Goal: Task Accomplishment & Management: Use online tool/utility

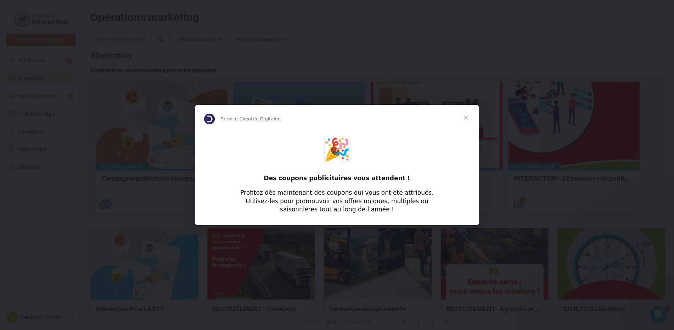
click at [465, 119] on span "Fermer" at bounding box center [466, 118] width 26 height 26
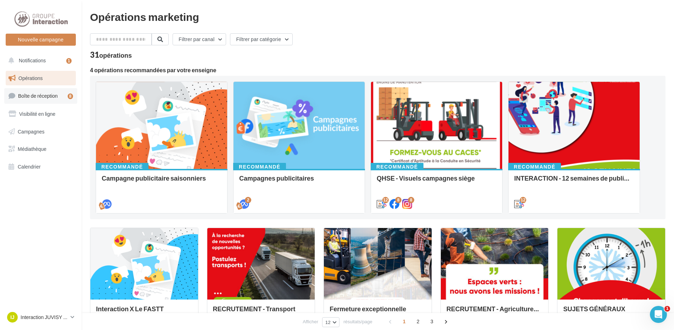
click at [42, 93] on span "Boîte de réception" at bounding box center [38, 96] width 40 height 6
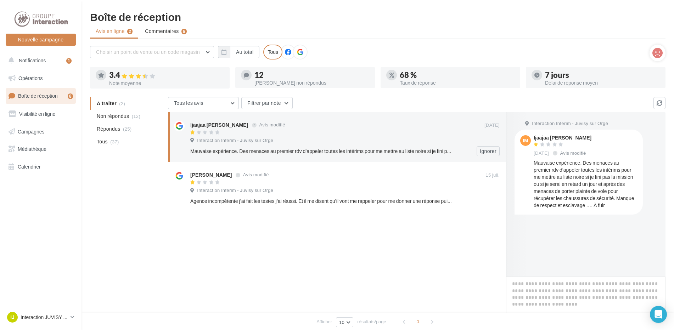
click at [299, 138] on div "Interaction Interim - Juvisy sur Orge" at bounding box center [344, 141] width 309 height 8
click at [51, 80] on link "Opérations" at bounding box center [40, 78] width 73 height 15
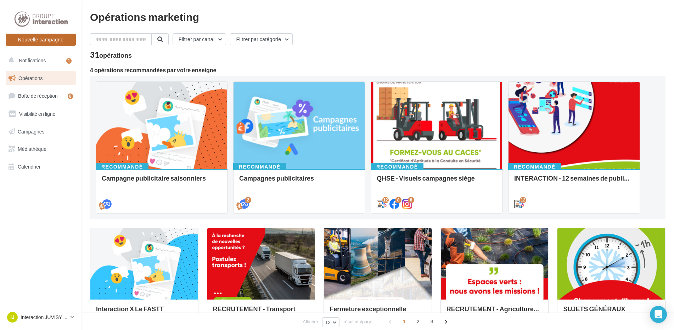
click at [43, 45] on button "Nouvelle campagne" at bounding box center [41, 40] width 70 height 12
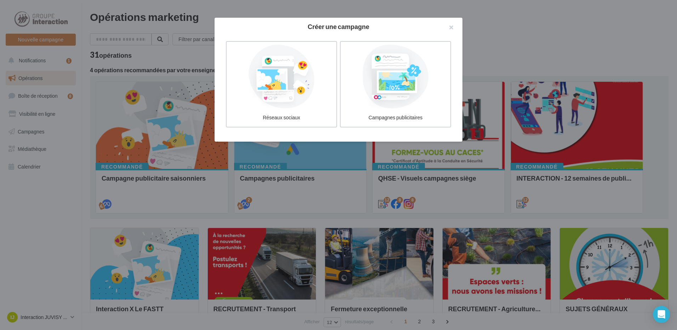
click at [338, 80] on div "Réseaux sociaux" at bounding box center [283, 84] width 114 height 86
click at [314, 109] on label "Réseaux sociaux" at bounding box center [281, 84] width 113 height 88
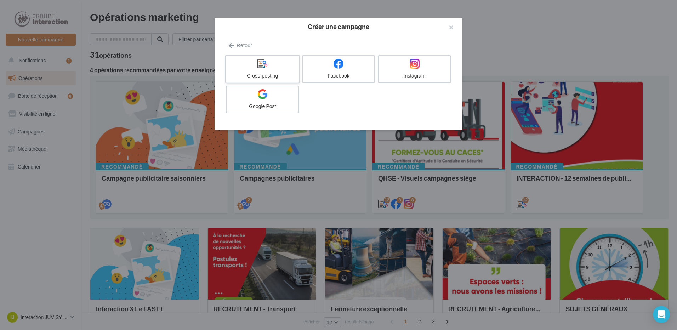
click at [279, 67] on div at bounding box center [262, 63] width 67 height 11
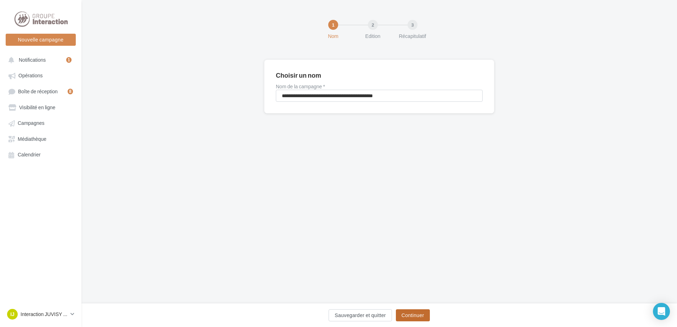
click at [409, 316] on button "Continuer" at bounding box center [413, 315] width 34 height 12
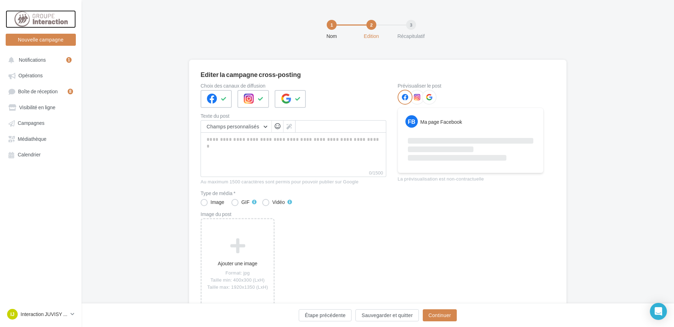
click at [30, 17] on div at bounding box center [40, 19] width 57 height 18
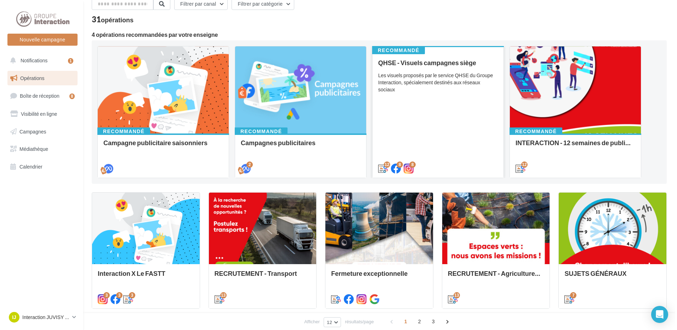
scroll to position [71, 0]
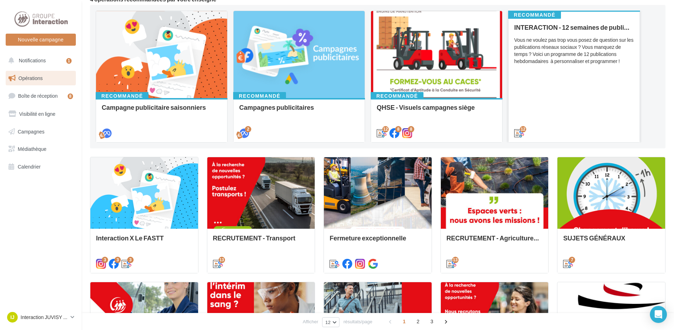
click at [569, 52] on div "Vous ne voulez pas trop vous posez de question sur les publications réseaux soc…" at bounding box center [574, 50] width 120 height 28
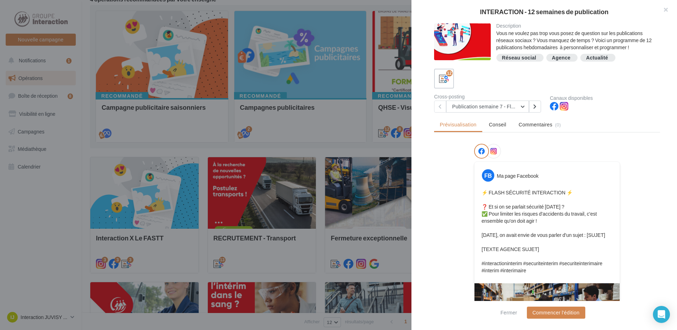
scroll to position [35, 0]
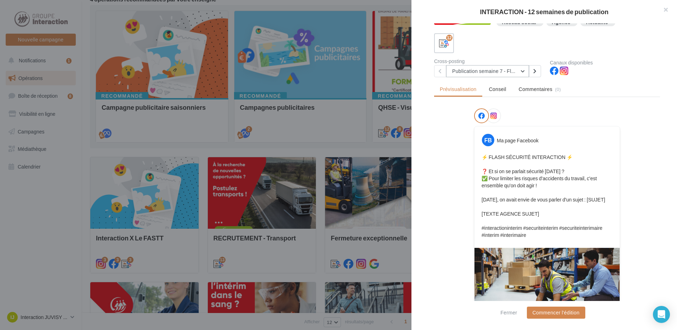
click at [521, 71] on button "Publication semaine 7 - Flash sécurité" at bounding box center [487, 71] width 83 height 12
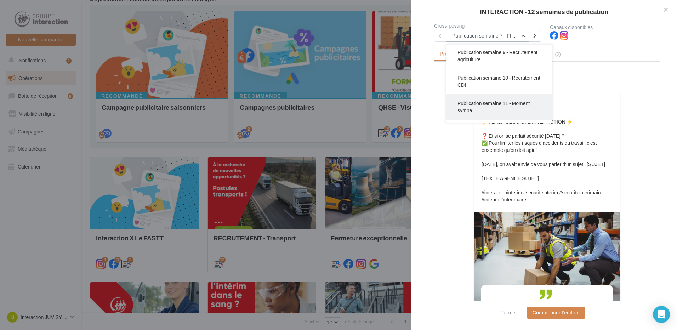
scroll to position [207, 0]
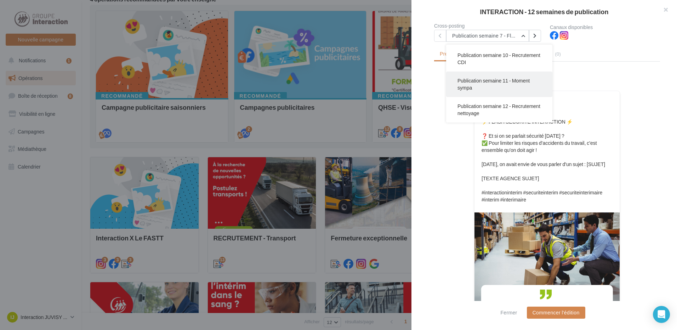
click at [509, 86] on button "Publication semaine 11 - Moment sympa" at bounding box center [499, 85] width 106 height 26
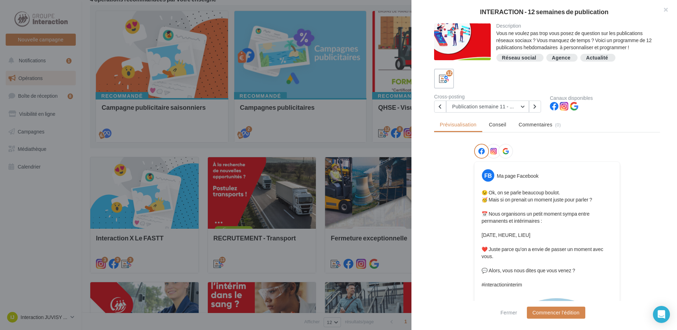
scroll to position [35, 0]
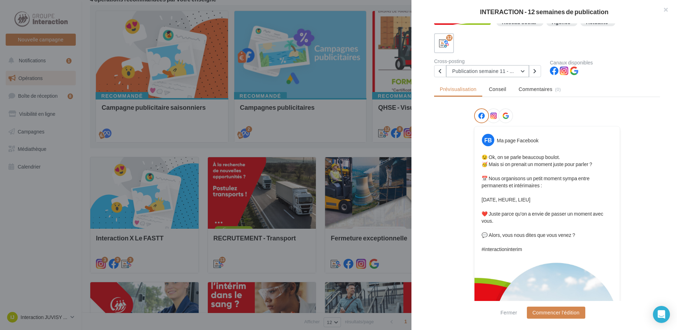
click at [524, 72] on button "Publication semaine 11 - Moment sympa" at bounding box center [487, 71] width 83 height 12
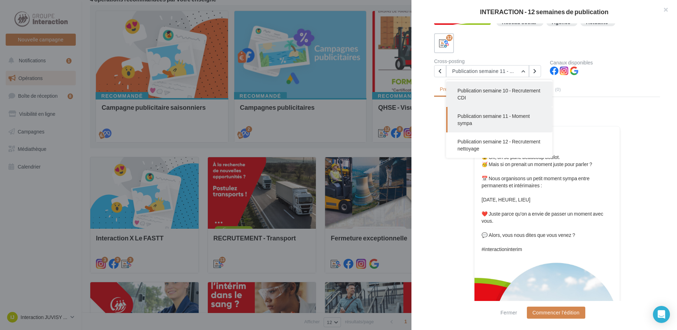
click at [490, 94] on button "Publication semaine 10 - Recrutement CDI" at bounding box center [499, 94] width 106 height 26
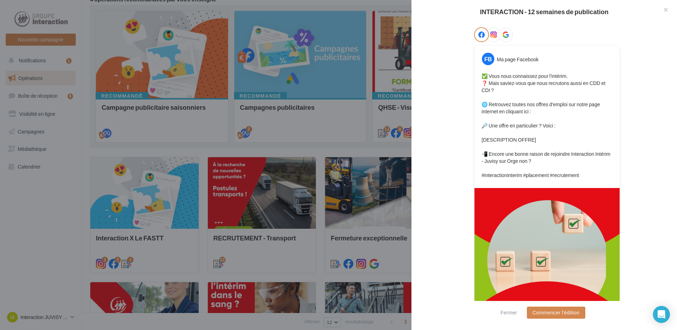
scroll to position [46, 0]
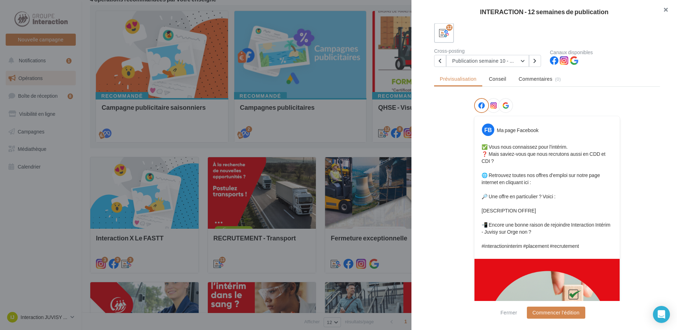
click at [668, 11] on button "button" at bounding box center [663, 10] width 28 height 21
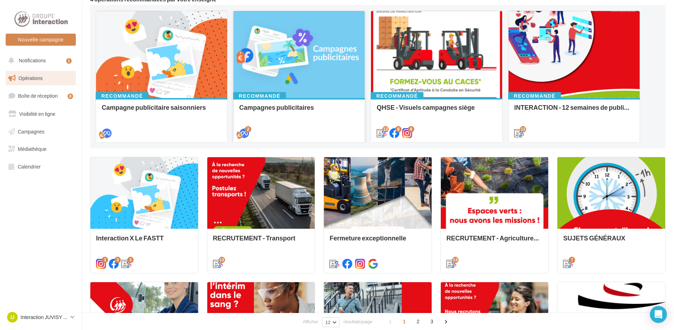
click at [298, 82] on div at bounding box center [298, 55] width 131 height 88
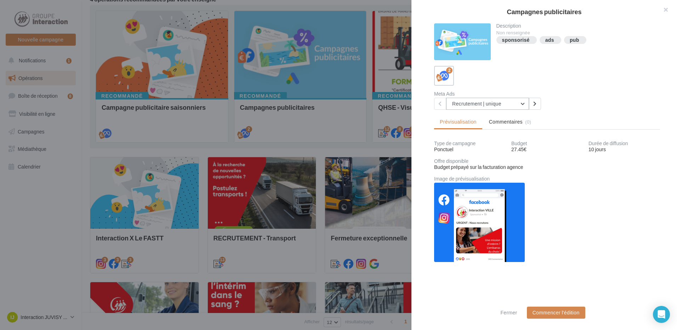
click at [522, 103] on button "Recrutement | unique" at bounding box center [487, 104] width 83 height 12
click at [666, 7] on button "button" at bounding box center [663, 10] width 28 height 21
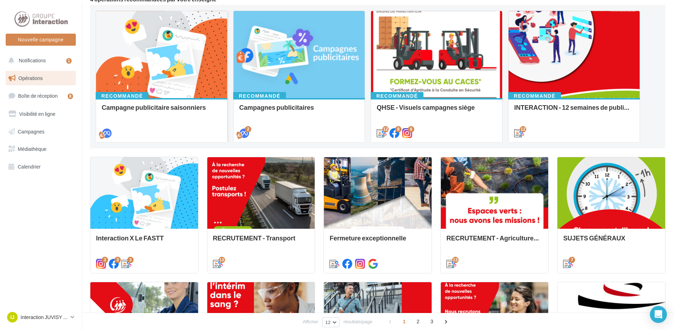
click at [183, 66] on div at bounding box center [161, 55] width 131 height 88
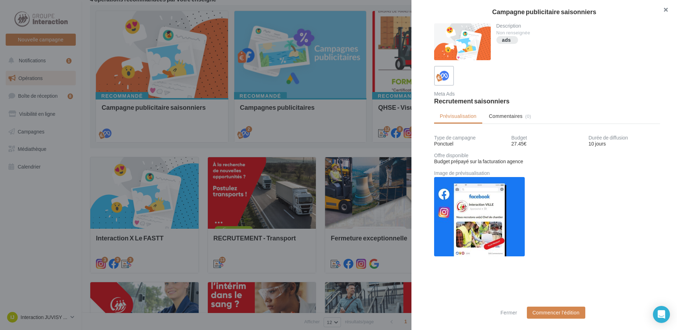
click at [668, 9] on button "button" at bounding box center [663, 10] width 28 height 21
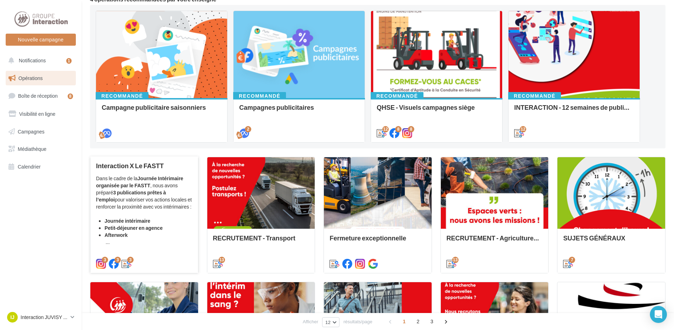
click at [148, 213] on div "Dans le cadre de la Journée Intérimaire organisée par le FASTT , nous avons pré…" at bounding box center [144, 210] width 96 height 71
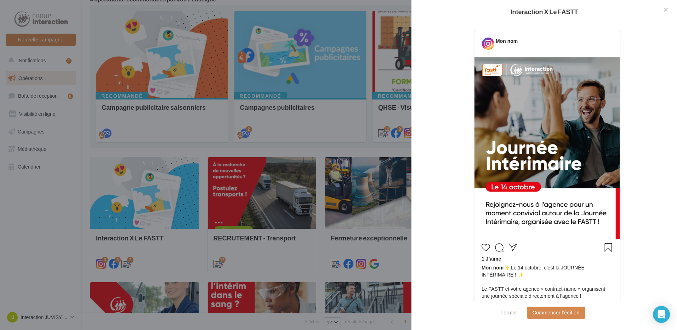
scroll to position [142, 0]
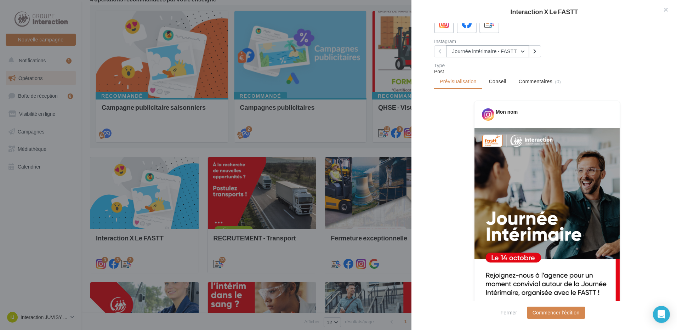
click at [525, 49] on button "Journée intérimaire - FASTT" at bounding box center [487, 51] width 83 height 12
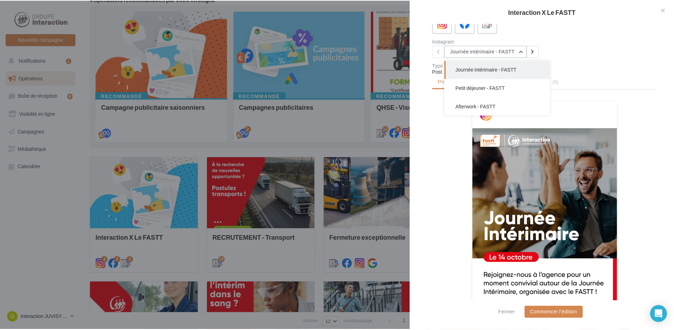
scroll to position [213, 0]
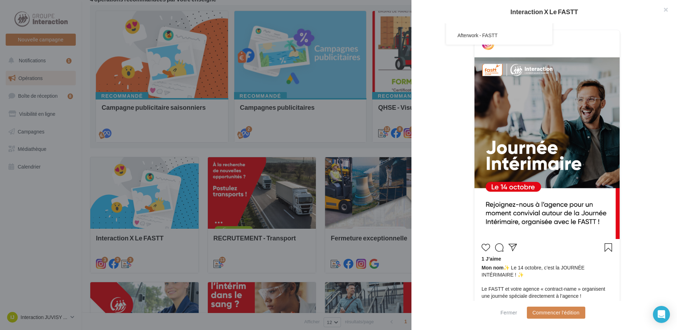
click at [326, 234] on div at bounding box center [338, 165] width 677 height 330
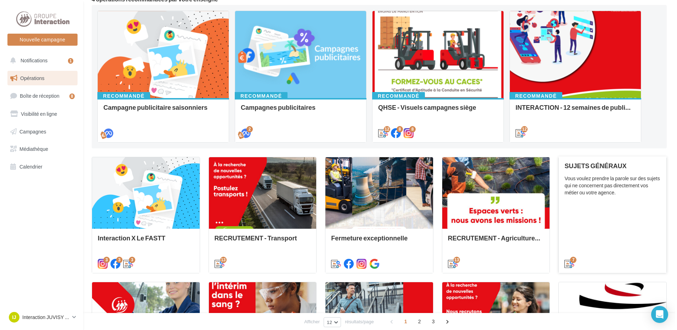
scroll to position [106, 0]
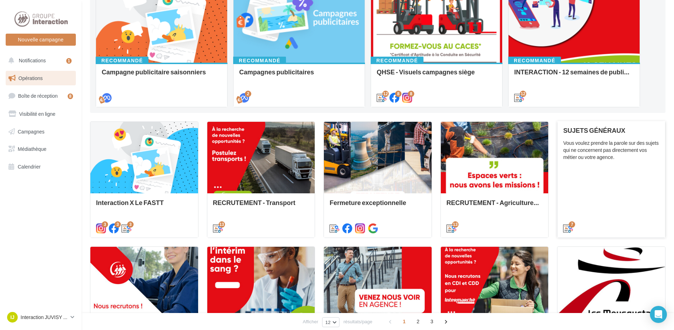
click at [600, 140] on div "Vous voulez prendre la parole sur des sujets qui ne concernent pas directement …" at bounding box center [611, 150] width 96 height 21
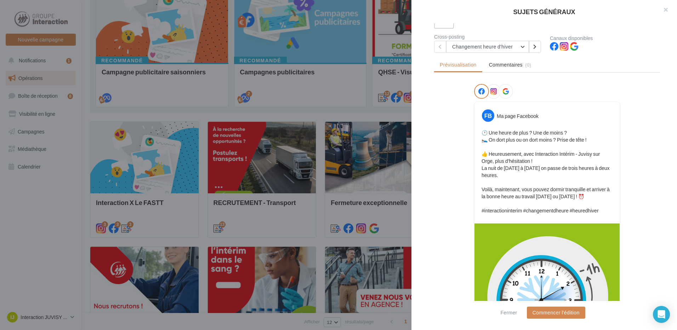
scroll to position [0, 0]
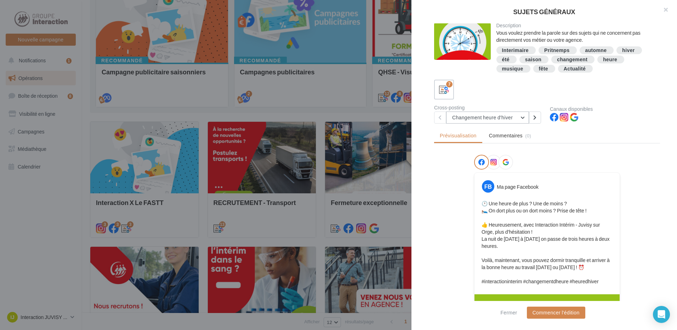
click at [522, 119] on button "Changement heure d'hiver" at bounding box center [487, 118] width 83 height 12
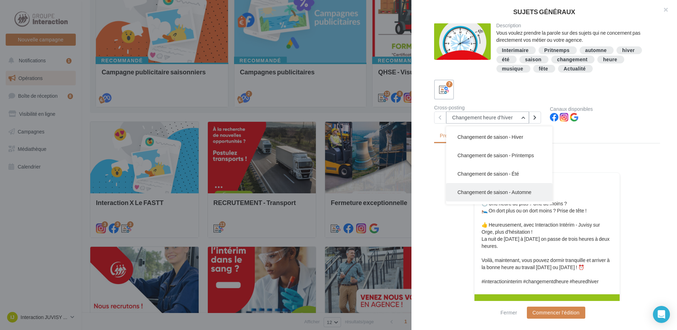
scroll to position [51, 0]
click at [509, 176] on span "Changement de saison - Automne" at bounding box center [495, 177] width 74 height 6
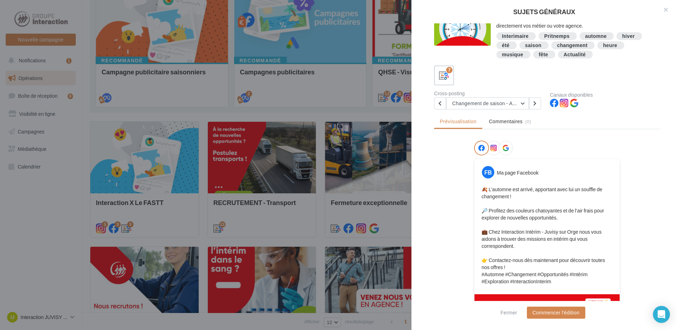
scroll to position [0, 0]
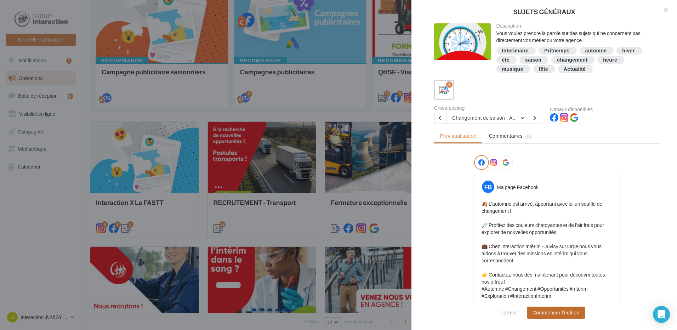
click at [564, 315] on button "Commencer l'édition" at bounding box center [556, 313] width 58 height 12
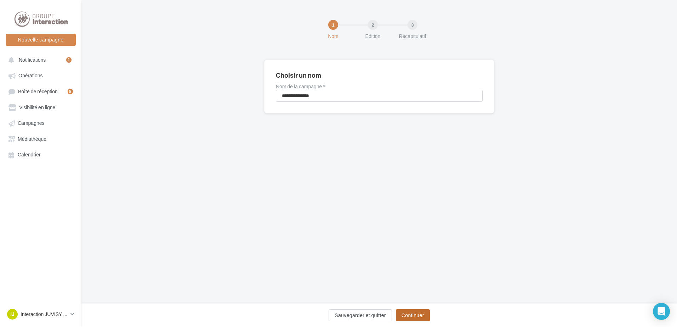
click at [412, 309] on button "Continuer" at bounding box center [413, 315] width 34 height 12
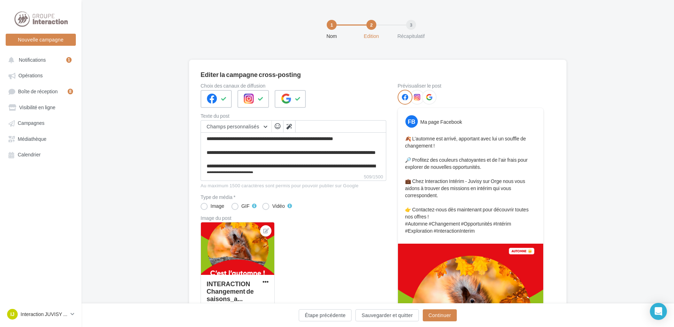
scroll to position [35, 0]
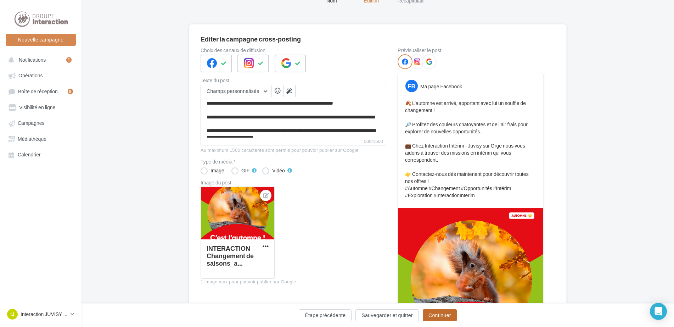
click at [440, 313] on button "Continuer" at bounding box center [440, 315] width 34 height 12
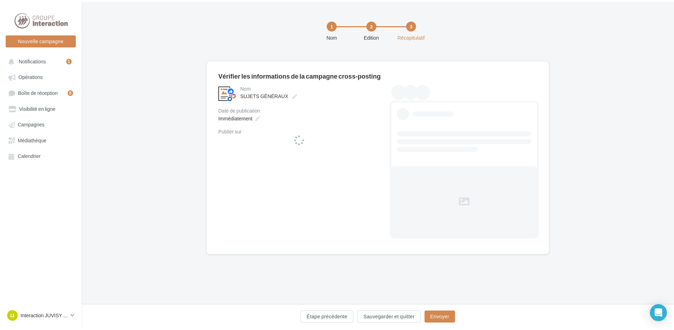
scroll to position [0, 0]
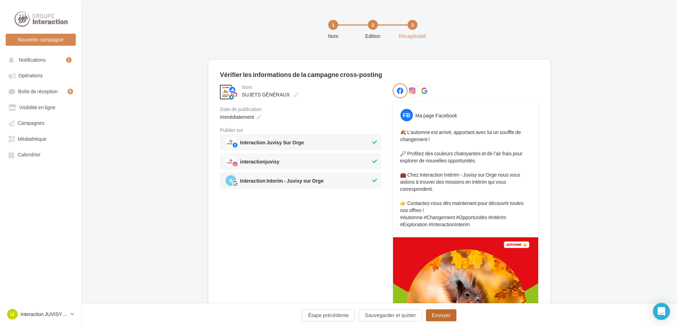
click at [437, 314] on button "Envoyer" at bounding box center [441, 315] width 30 height 12
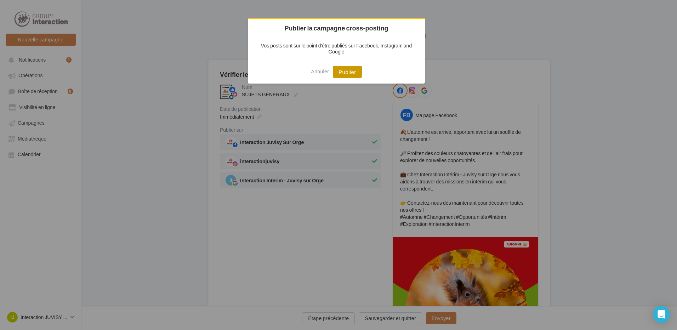
click at [347, 69] on button "Publier" at bounding box center [347, 72] width 29 height 12
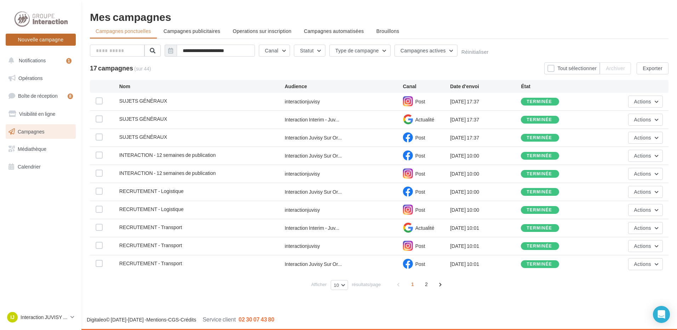
click at [34, 40] on button "Nouvelle campagne" at bounding box center [41, 40] width 70 height 12
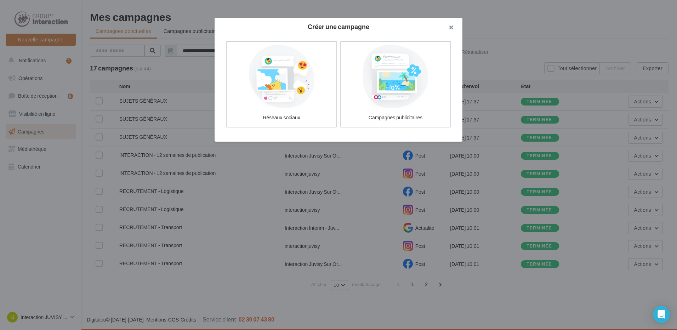
click at [446, 31] on button "button" at bounding box center [448, 28] width 28 height 21
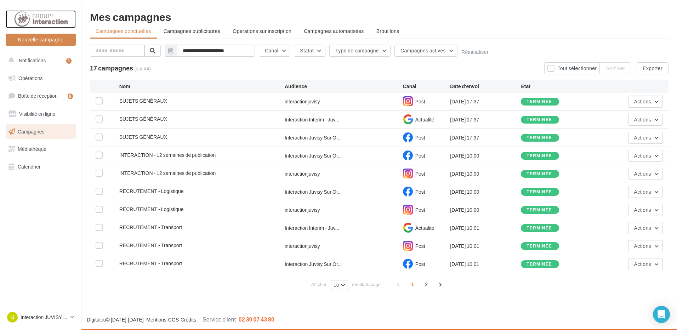
click at [35, 15] on div at bounding box center [40, 19] width 57 height 18
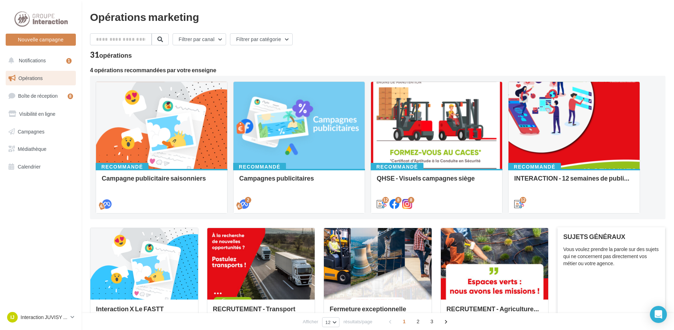
click at [583, 265] on div "Vous voulez prendre la parole sur des sujets qui ne concernent pas directement …" at bounding box center [611, 256] width 96 height 21
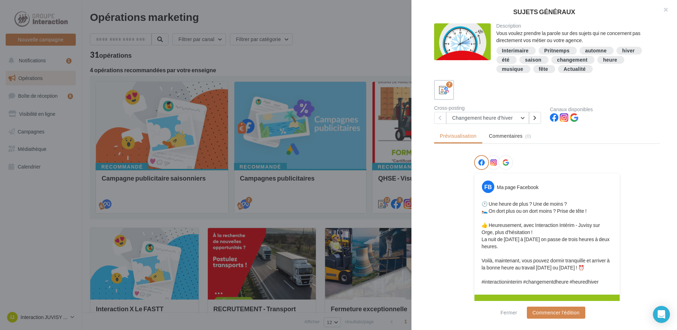
scroll to position [35, 0]
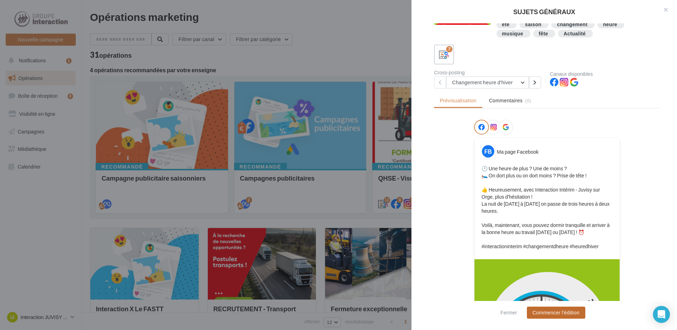
click at [570, 317] on button "Commencer l'édition" at bounding box center [556, 313] width 58 height 12
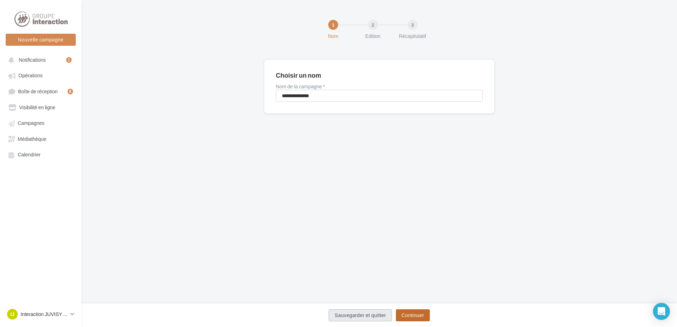
click at [408, 312] on button "Continuer" at bounding box center [413, 315] width 34 height 12
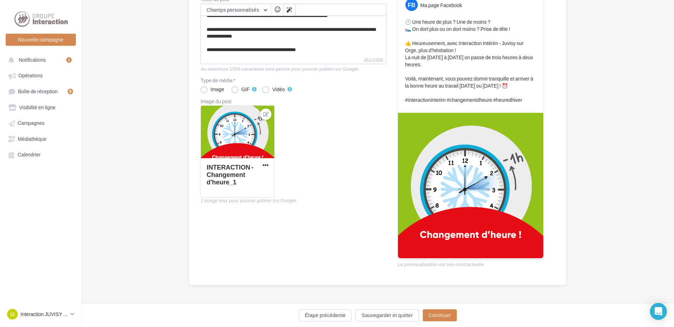
scroll to position [10, 0]
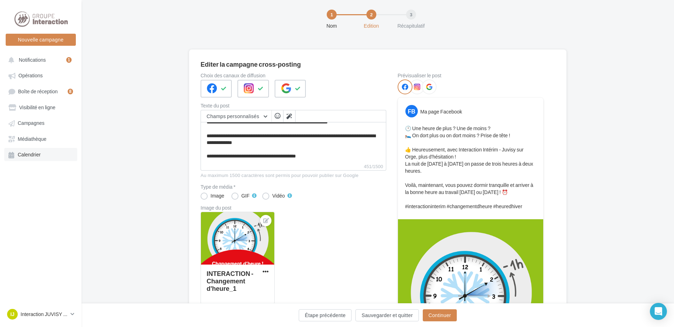
click at [34, 155] on span "Calendrier" at bounding box center [29, 155] width 23 height 6
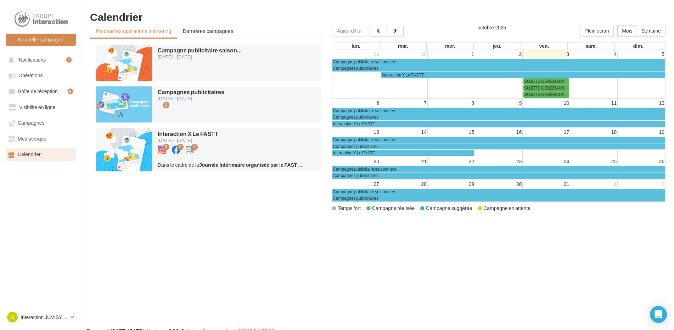
click at [632, 164] on td "26" at bounding box center [640, 161] width 47 height 9
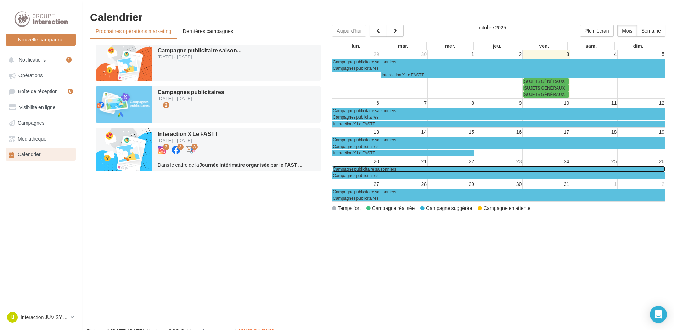
click at [628, 171] on div "Campagne publicitaire saisonniers" at bounding box center [499, 168] width 332 height 5
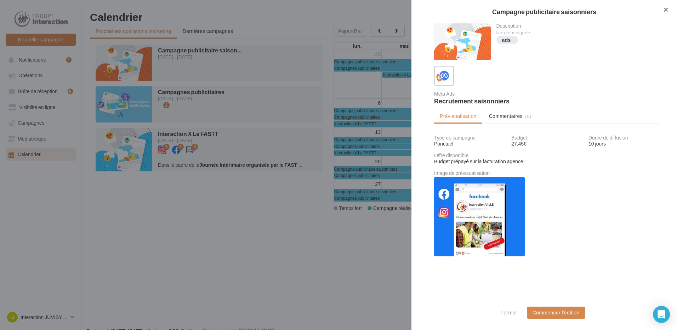
click at [669, 8] on button "button" at bounding box center [663, 10] width 28 height 21
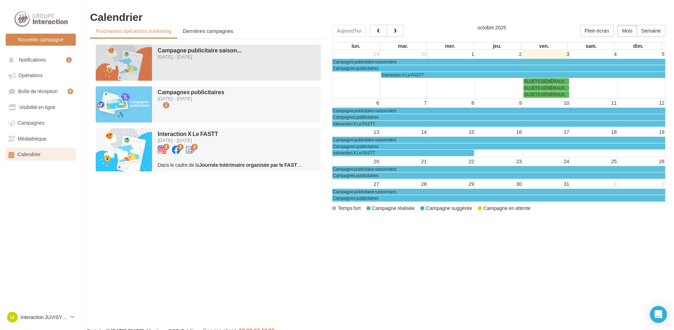
click at [231, 61] on div "Campagne publicitaire saison ... [DATE] - [DATE]" at bounding box center [200, 62] width 84 height 30
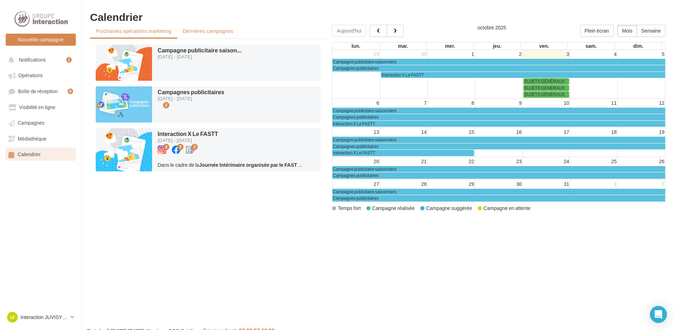
click at [213, 31] on span "Dernières campagnes" at bounding box center [208, 31] width 51 height 6
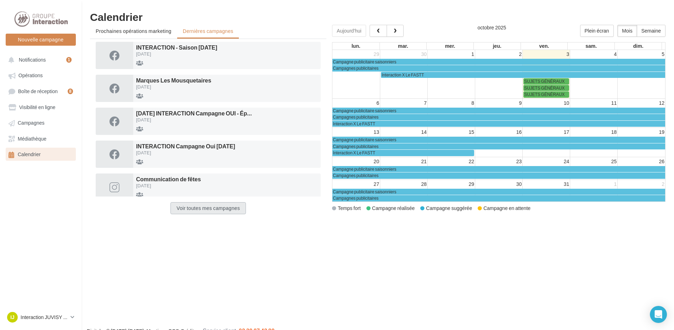
click at [196, 208] on button "Voir toutes mes campagnes" at bounding box center [207, 208] width 75 height 12
click at [31, 77] on span "Opérations" at bounding box center [30, 76] width 24 height 6
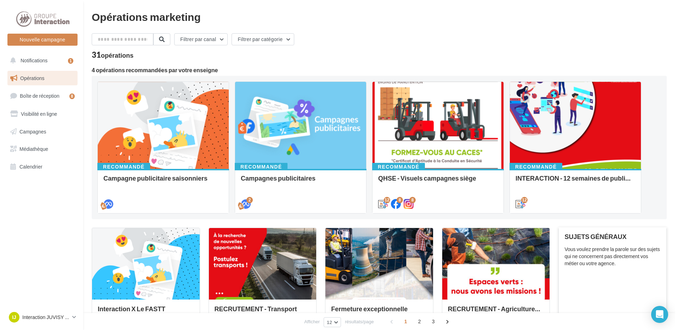
scroll to position [71, 0]
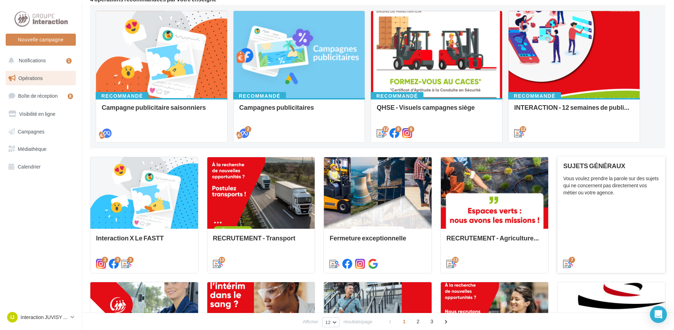
click at [603, 194] on div "Vous voulez prendre la parole sur des sujets qui ne concernent pas directement …" at bounding box center [611, 185] width 96 height 21
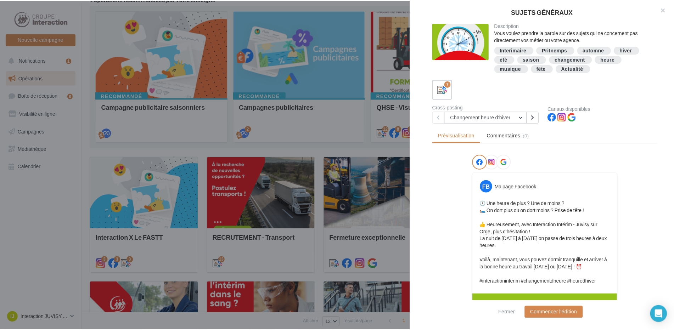
scroll to position [0, 0]
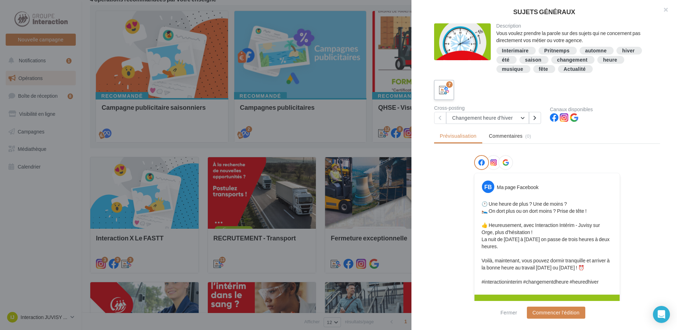
click at [442, 86] on icon at bounding box center [444, 90] width 10 height 10
click at [667, 11] on button "button" at bounding box center [663, 10] width 28 height 21
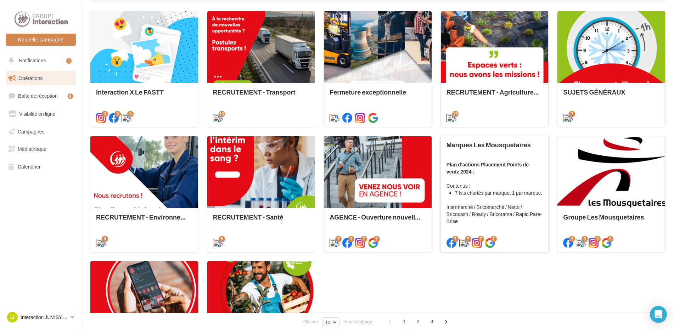
scroll to position [146, 0]
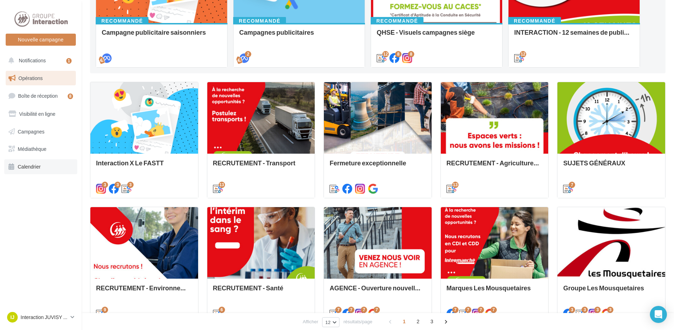
click at [27, 169] on span "Calendrier" at bounding box center [29, 167] width 23 height 6
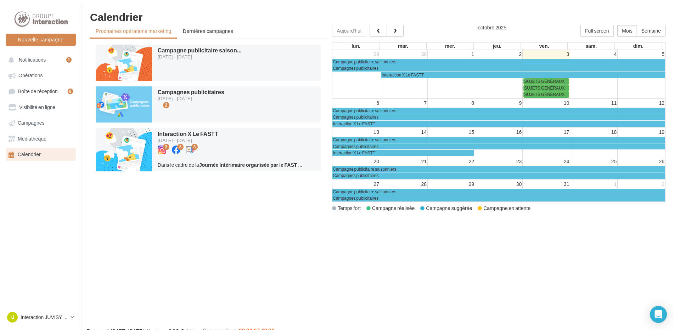
click at [645, 164] on td "26" at bounding box center [640, 161] width 47 height 9
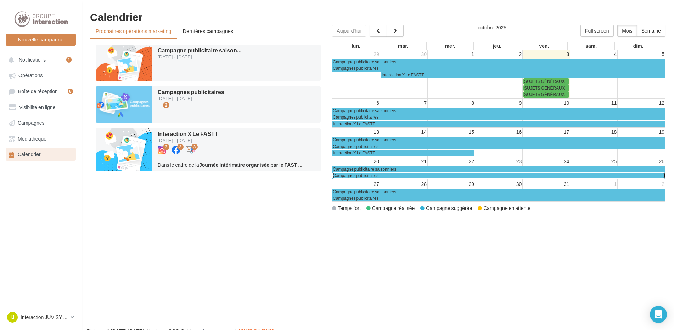
click at [640, 173] on link "Campagnes publicitaires" at bounding box center [498, 176] width 333 height 6
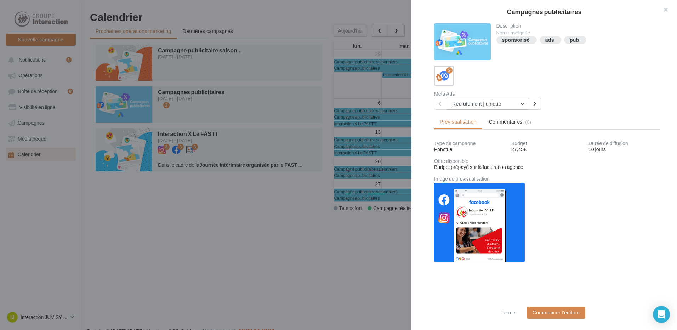
click at [523, 104] on button "Recrutement | unique" at bounding box center [487, 104] width 83 height 12
click at [459, 46] on div at bounding box center [462, 41] width 57 height 37
click at [519, 43] on div "sponsorisé" at bounding box center [516, 40] width 29 height 7
click at [518, 39] on div "sponsorisé" at bounding box center [516, 40] width 28 height 5
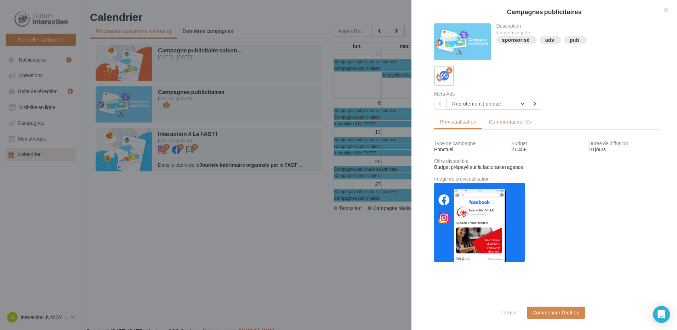
click at [502, 121] on span "Commentaires" at bounding box center [506, 121] width 34 height 7
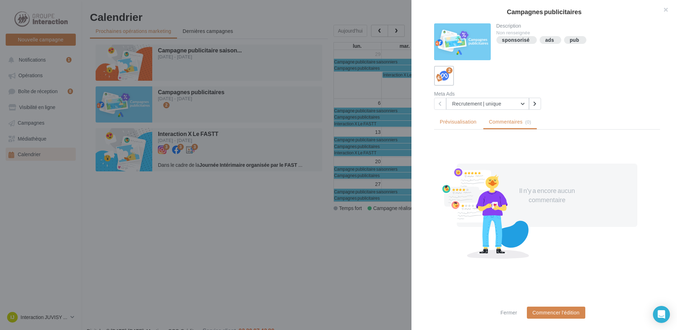
click at [474, 120] on span "Prévisualisation" at bounding box center [458, 122] width 37 height 6
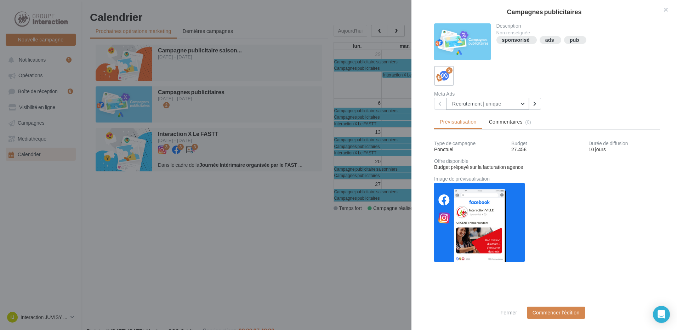
click at [466, 104] on button "Recrutement | unique" at bounding box center [487, 104] width 83 height 12
click at [467, 122] on span "Recrutement | unique" at bounding box center [481, 122] width 47 height 6
click at [477, 226] on img at bounding box center [479, 222] width 91 height 79
click at [539, 309] on button "Commencer l'édition" at bounding box center [556, 313] width 58 height 12
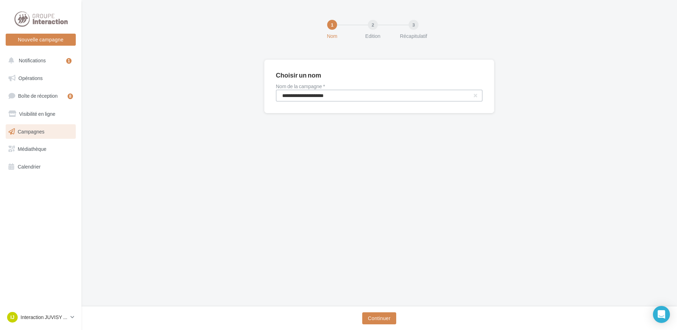
click at [307, 94] on input "**********" at bounding box center [379, 96] width 207 height 12
click at [370, 100] on input "**********" at bounding box center [379, 96] width 207 height 12
click at [388, 315] on button "Continuer" at bounding box center [379, 318] width 34 height 12
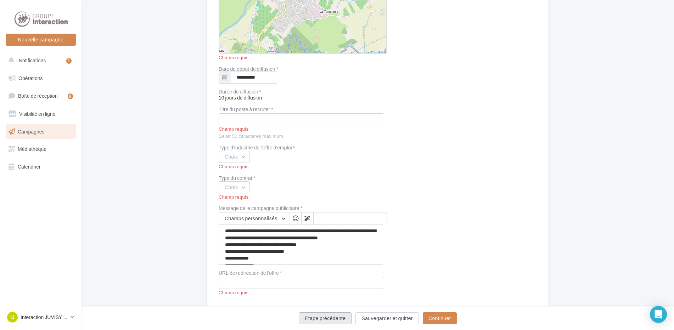
click at [332, 315] on button "Etape précédente" at bounding box center [325, 318] width 53 height 12
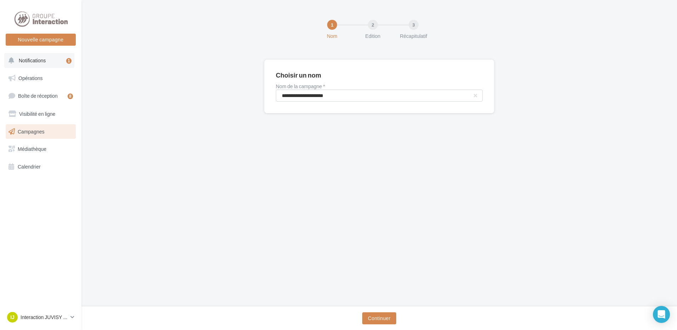
click at [35, 63] on span "Notifications" at bounding box center [32, 60] width 27 height 6
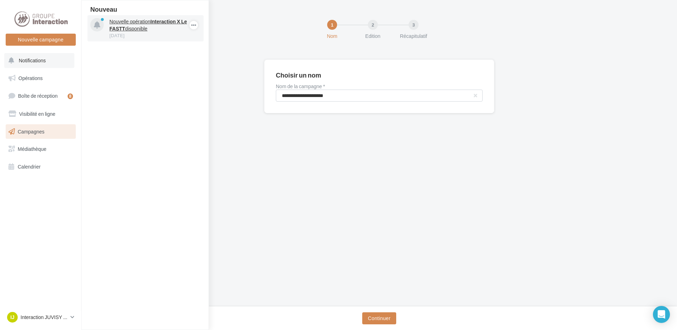
click at [163, 37] on div "30 sept." at bounding box center [150, 35] width 82 height 6
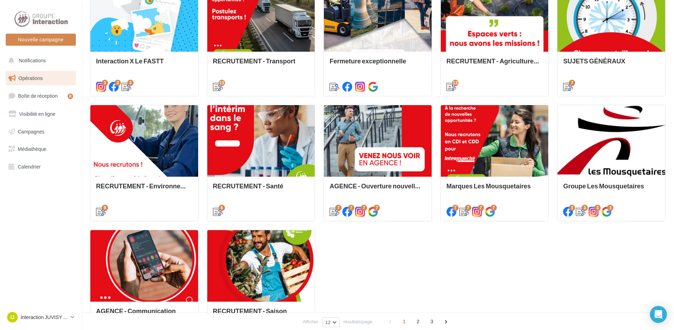
scroll to position [319, 0]
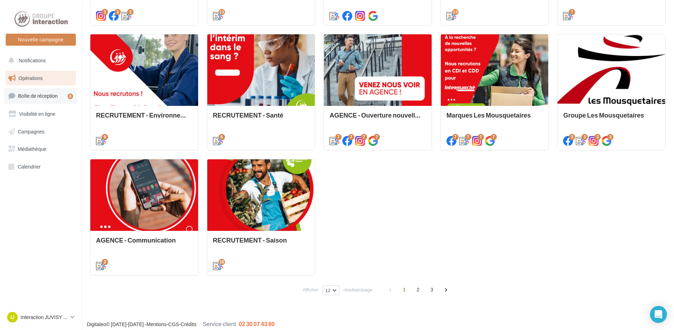
click at [33, 93] on span "Boîte de réception" at bounding box center [38, 96] width 40 height 6
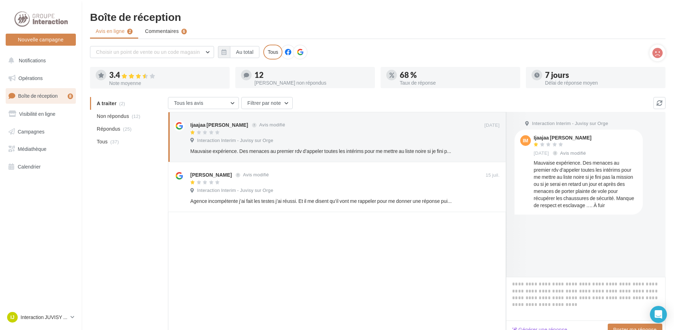
scroll to position [35, 0]
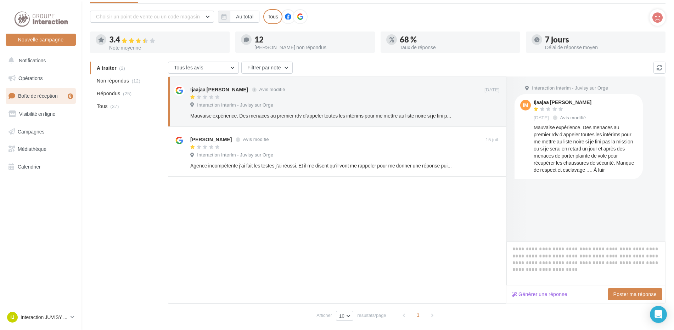
click at [586, 248] on textarea at bounding box center [585, 264] width 159 height 44
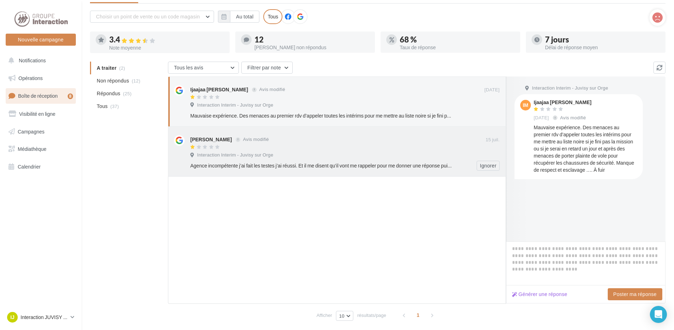
click at [294, 158] on div "Interaction Interim - Juvisy sur Orge" at bounding box center [344, 156] width 309 height 8
click at [429, 109] on div "Interaction Interim - Juvisy sur Orge" at bounding box center [344, 106] width 309 height 8
click at [30, 111] on span "Visibilité en ligne" at bounding box center [37, 114] width 36 height 6
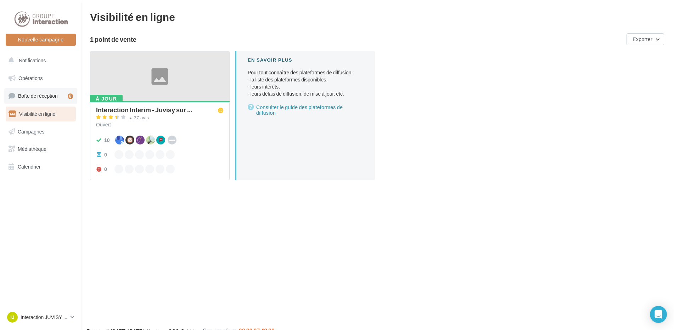
click at [41, 98] on span "Boîte de réception" at bounding box center [38, 96] width 40 height 6
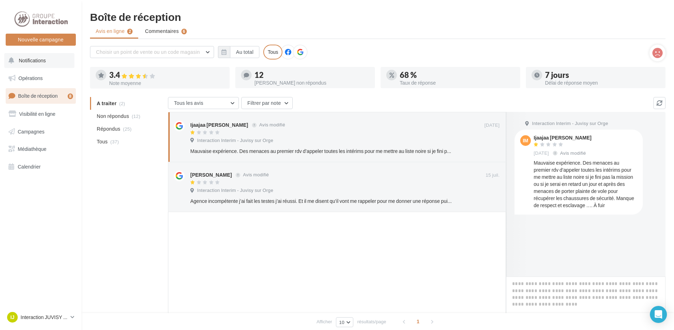
click at [22, 58] on span "Notifications" at bounding box center [32, 60] width 27 height 6
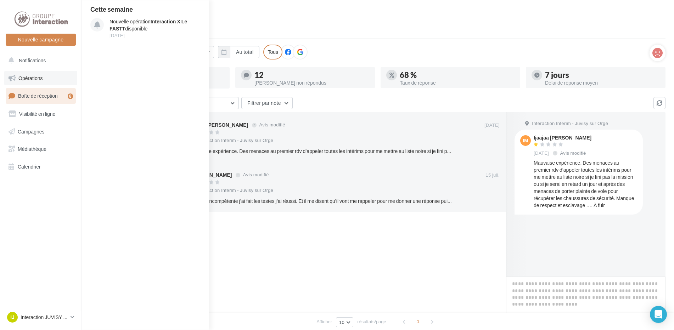
click at [33, 78] on span "Opérations" at bounding box center [30, 78] width 24 height 6
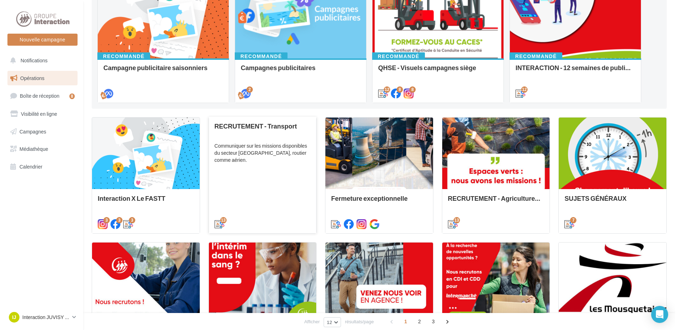
scroll to position [146, 0]
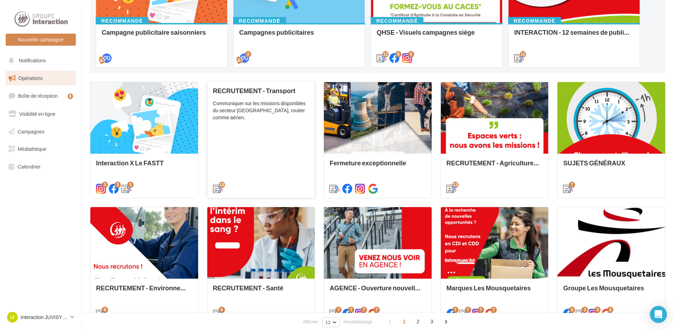
click at [262, 108] on div "Communiquer sur les missions disponibles du secteur [GEOGRAPHIC_DATA], routier …" at bounding box center [261, 110] width 96 height 21
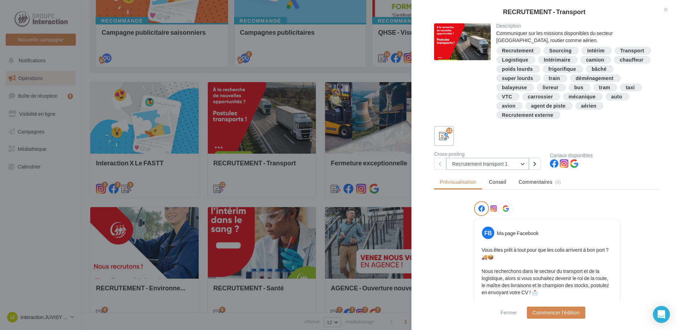
click at [521, 163] on button "Recrutement transport 1" at bounding box center [487, 164] width 83 height 12
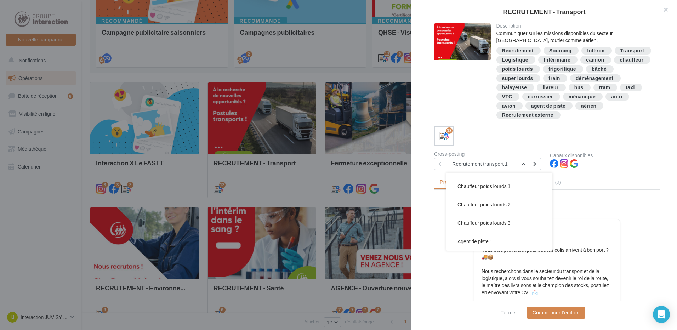
scroll to position [35, 0]
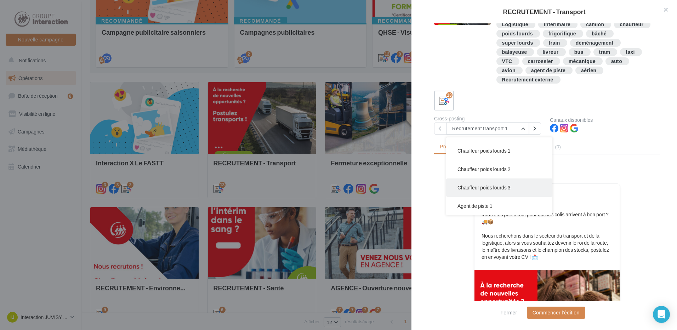
click at [493, 189] on span "Chauffeur poids lourds 3" at bounding box center [484, 188] width 53 height 6
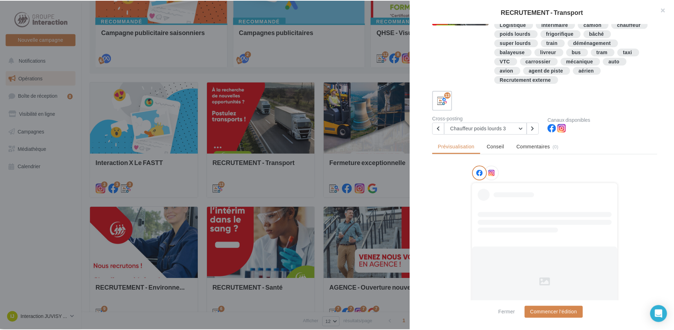
scroll to position [61, 0]
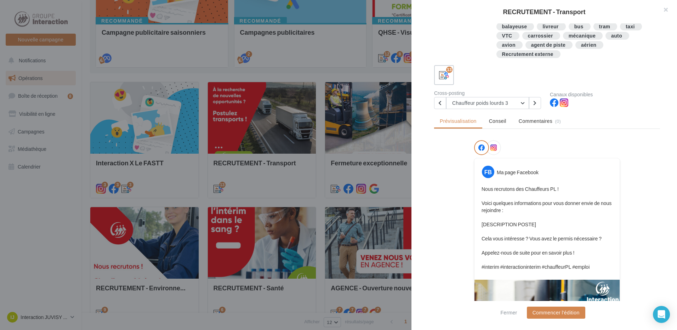
click at [367, 117] on div at bounding box center [338, 165] width 677 height 330
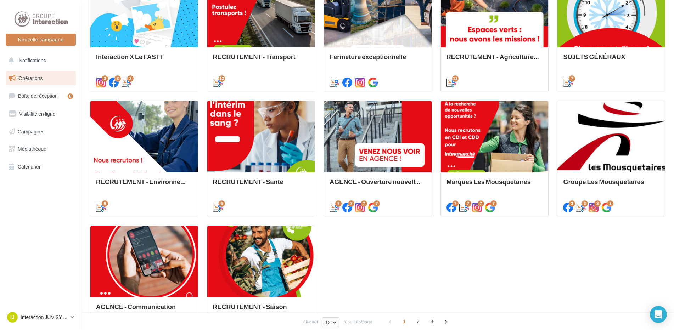
scroll to position [217, 0]
